Goal: Complete application form

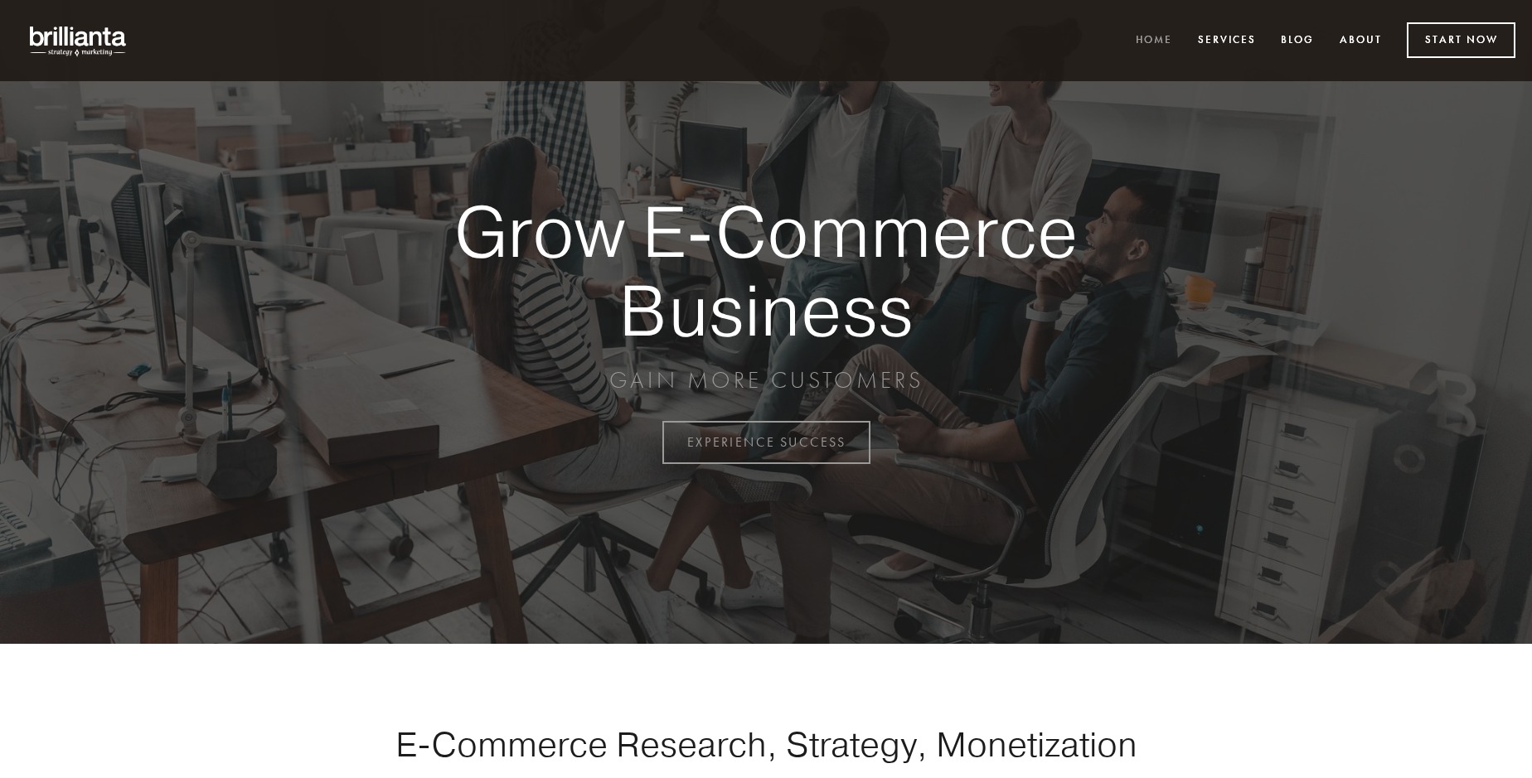
scroll to position [4345, 0]
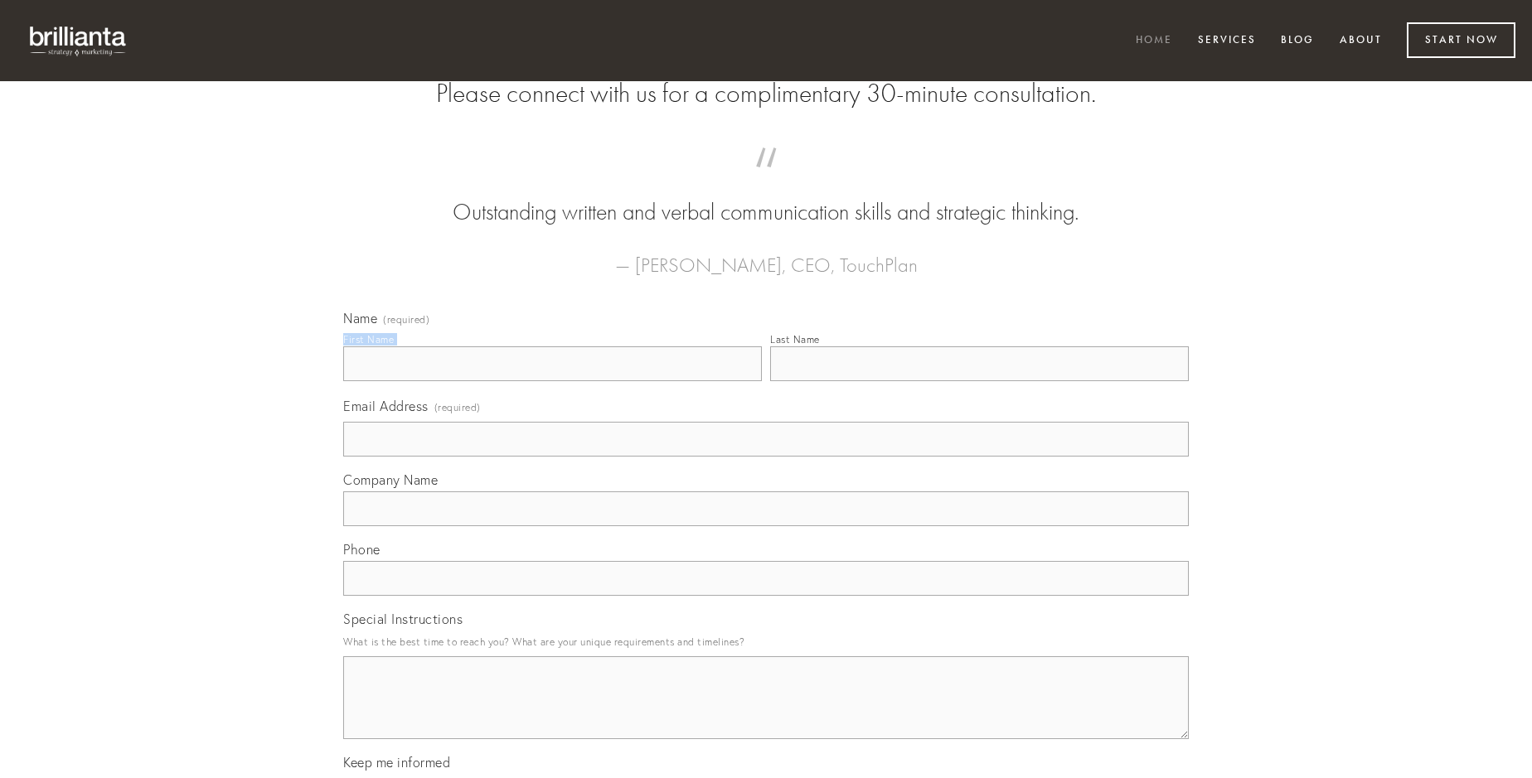
type input "[PERSON_NAME]"
click at [979, 381] on input "Last Name" at bounding box center [979, 363] width 419 height 35
type input "[PERSON_NAME]"
click at [766, 457] on input "Email Address (required)" at bounding box center [765, 439] width 845 height 35
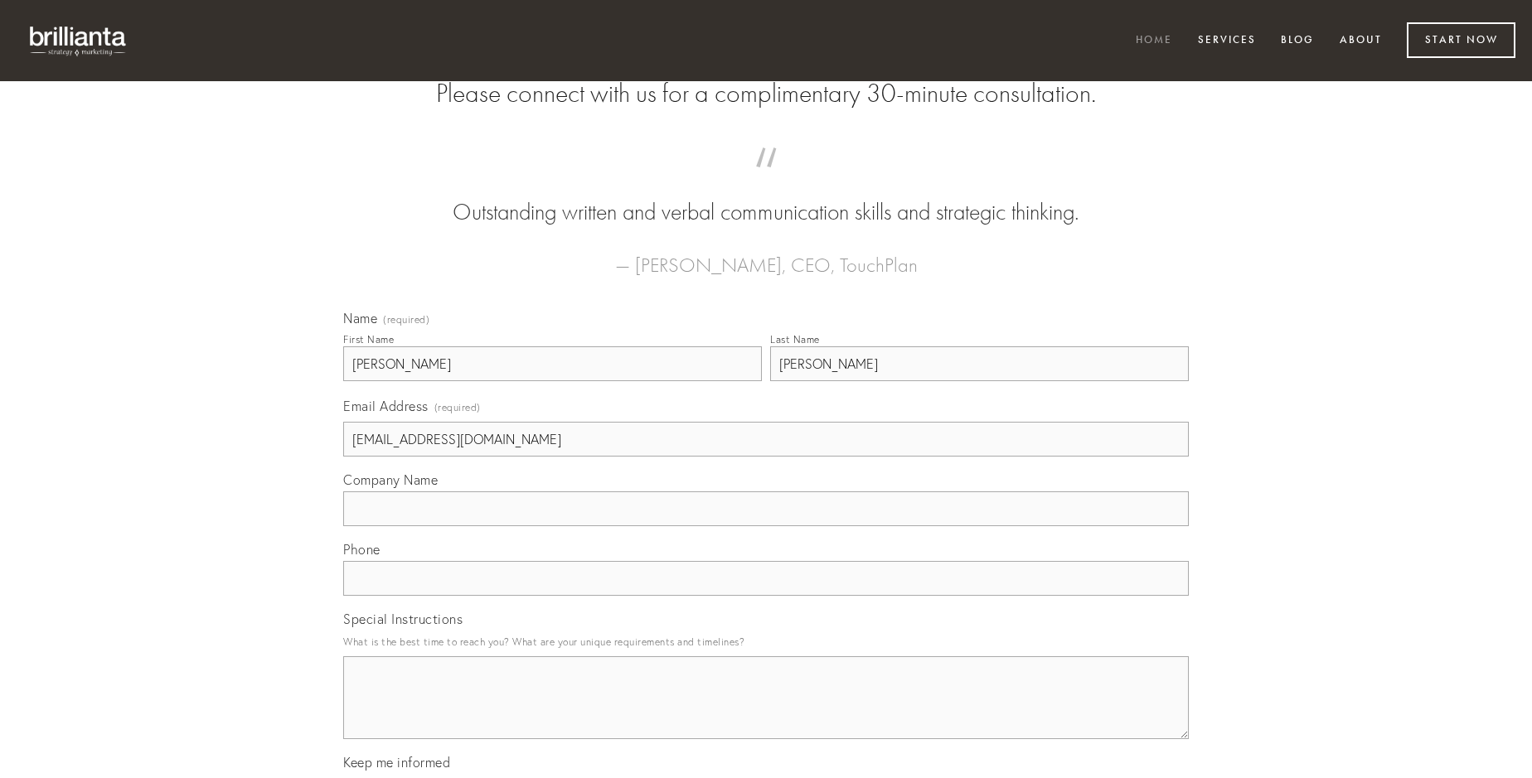
type input "[EMAIL_ADDRESS][DOMAIN_NAME]"
click at [766, 526] on input "Company Name" at bounding box center [765, 509] width 845 height 35
type input "voluptate"
click at [766, 596] on input "text" at bounding box center [765, 578] width 845 height 35
click at [766, 713] on textarea "Special Instructions" at bounding box center [765, 697] width 845 height 83
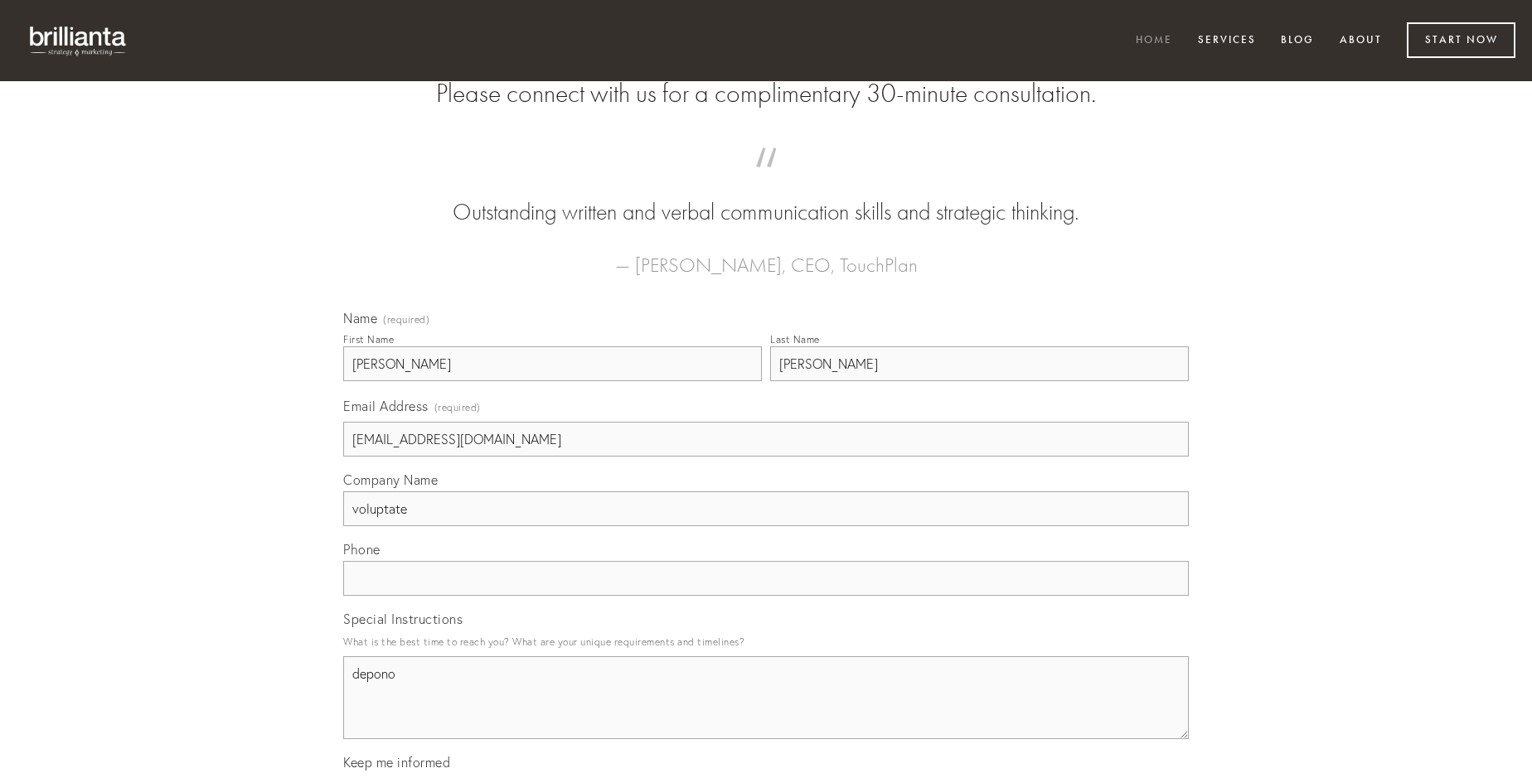
type textarea "depono"
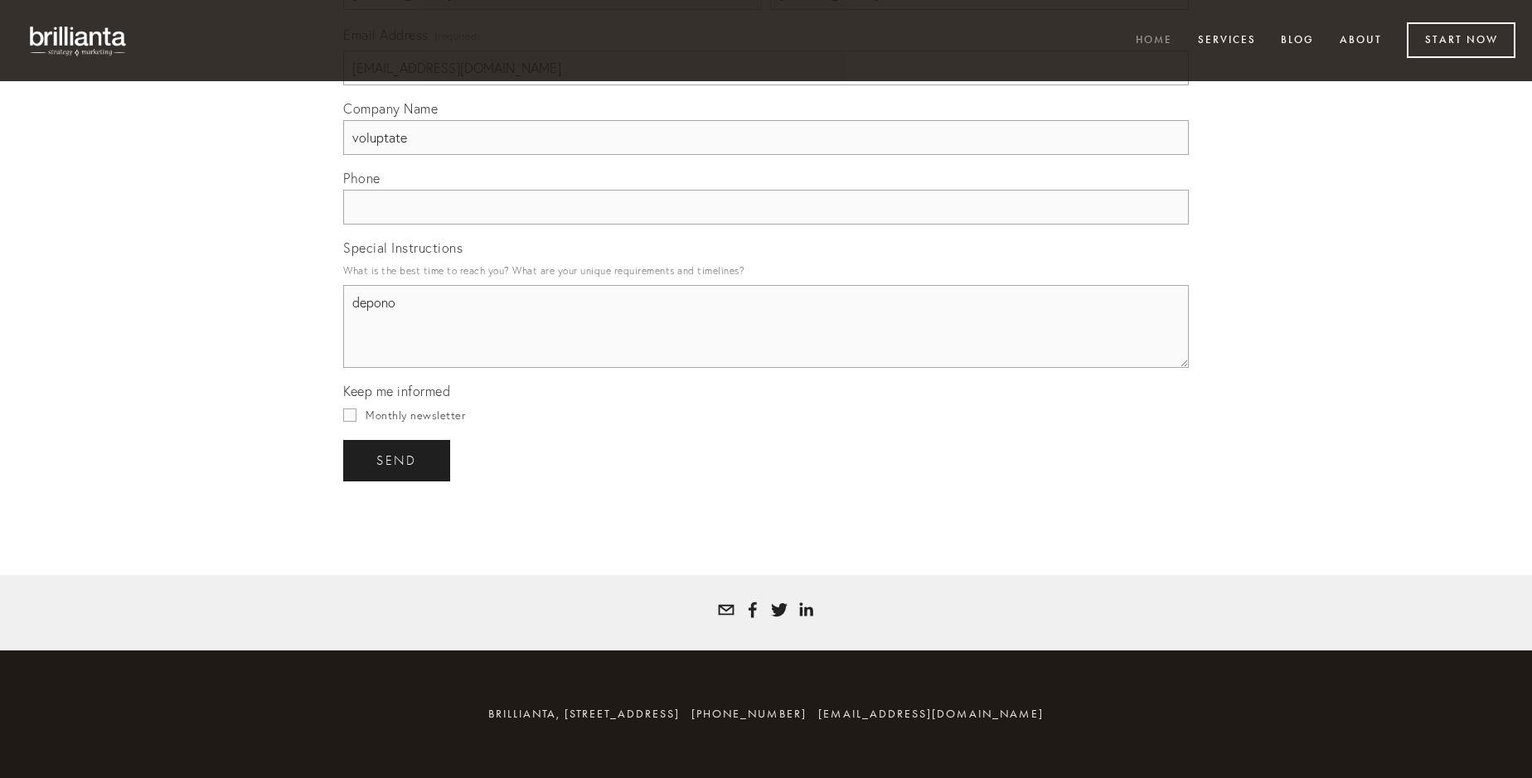
click at [398, 460] on span "send" at bounding box center [396, 460] width 41 height 15
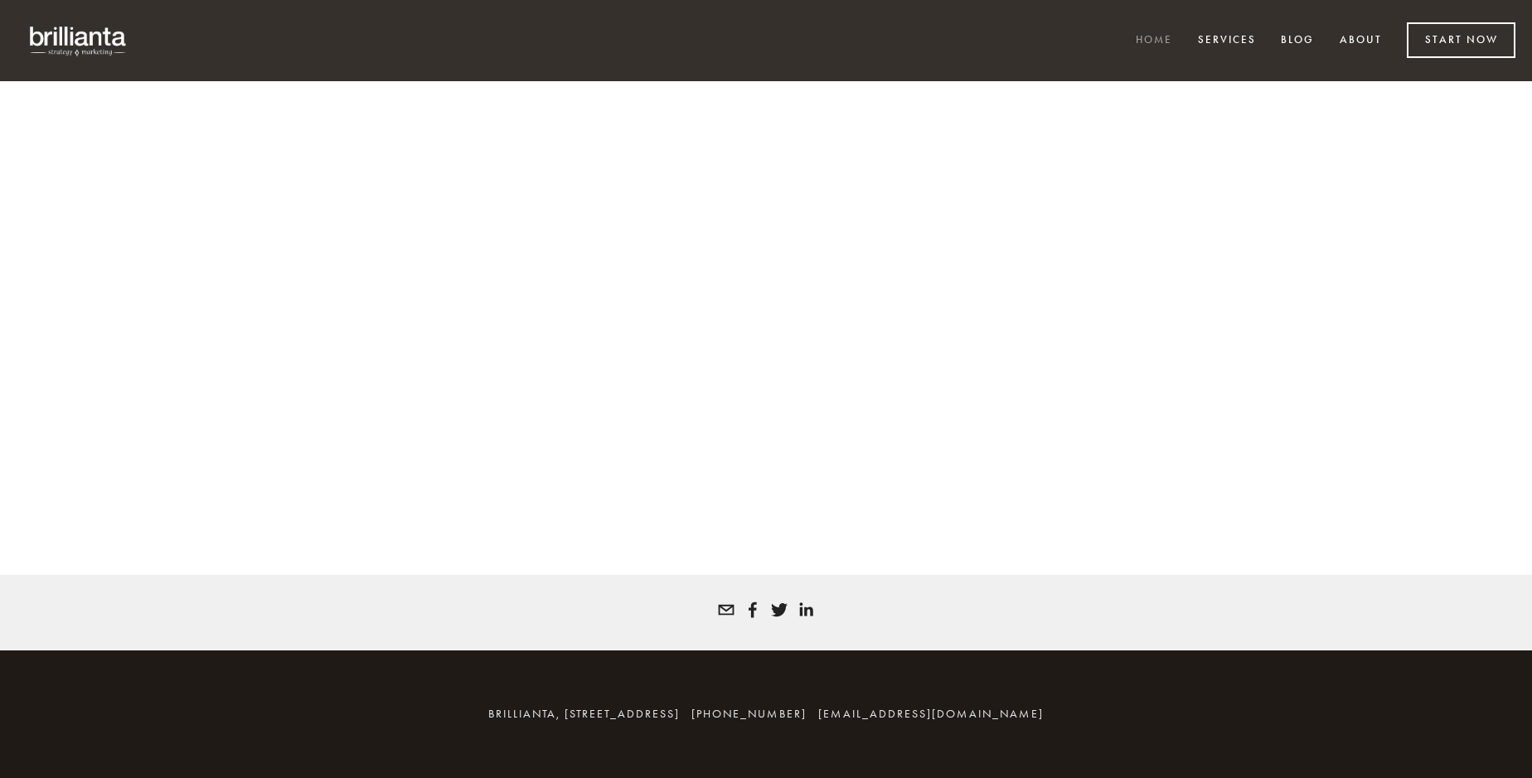
scroll to position [4323, 0]
